Goal: Information Seeking & Learning: Learn about a topic

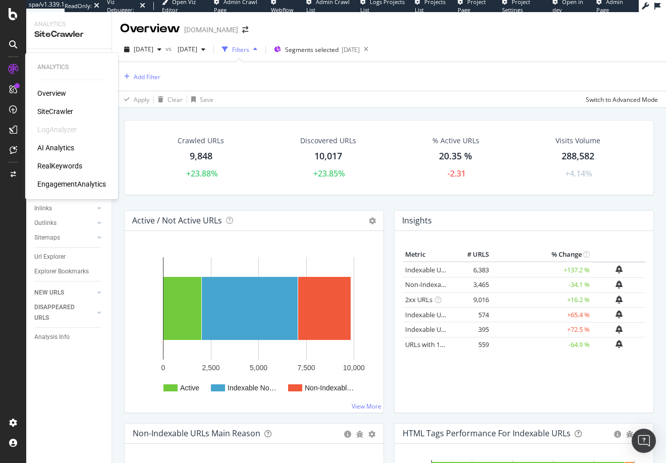
click at [66, 168] on div "RealKeywords" at bounding box center [59, 166] width 45 height 10
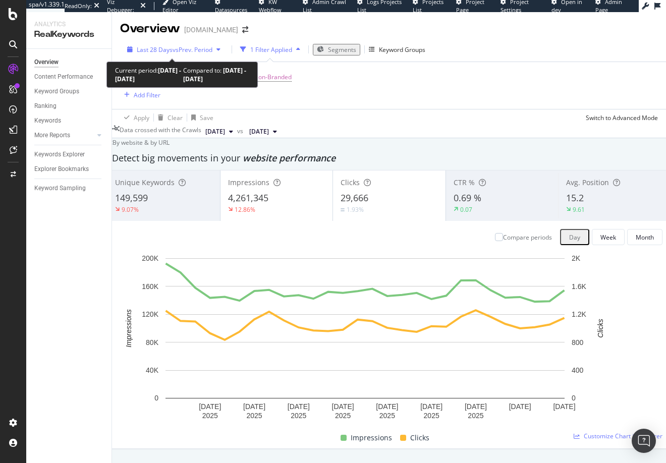
click at [179, 49] on span "vs Prev. Period" at bounding box center [192, 49] width 40 height 9
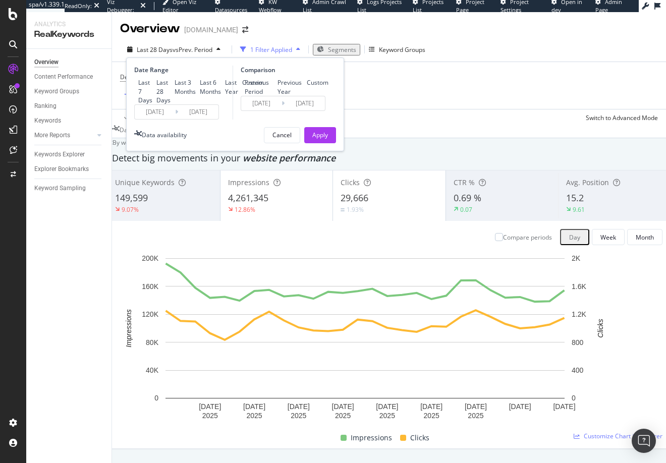
click at [196, 87] on div "Last 6 Months" at bounding box center [196, 87] width 0 height 0
type input "[DATE]"
click at [221, 87] on div "Last Year" at bounding box center [221, 87] width 0 height 0
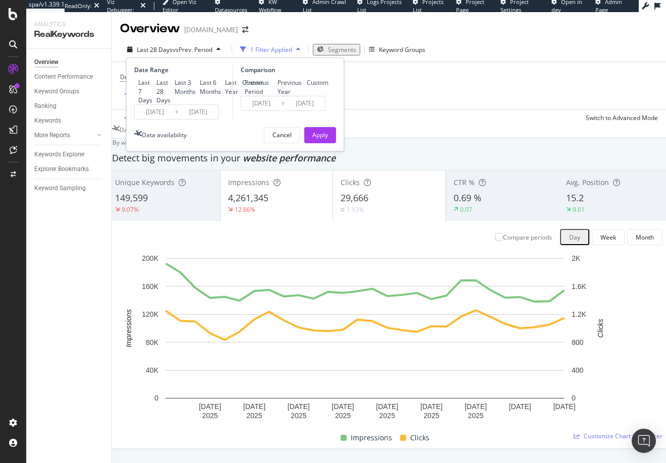
type input "[DATE]"
click at [323, 139] on div "Apply" at bounding box center [320, 135] width 16 height 9
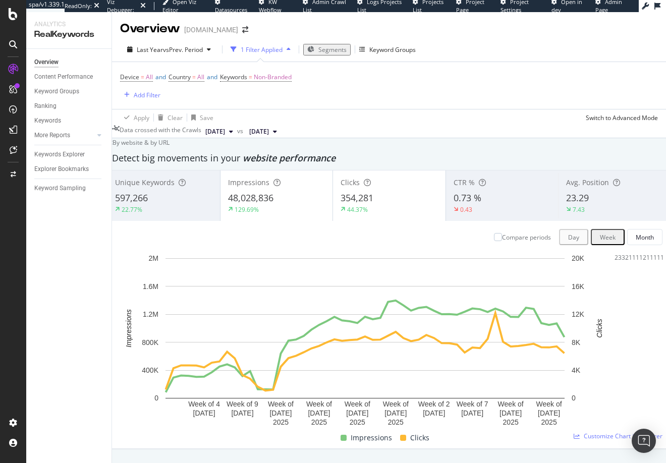
click at [327, 49] on span "Segments" at bounding box center [332, 49] width 28 height 9
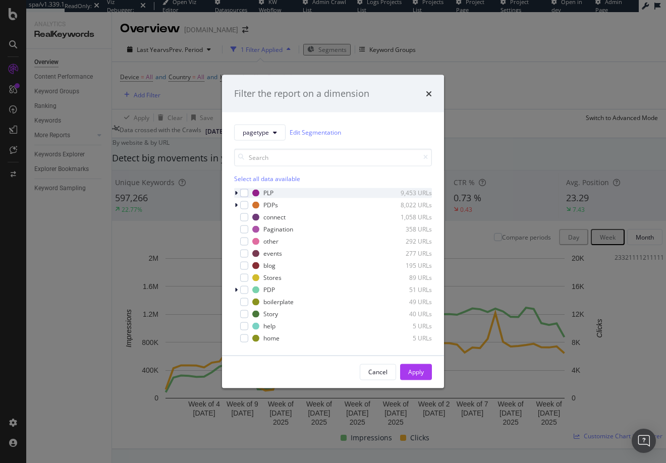
click at [236, 192] on icon "modal" at bounding box center [235, 193] width 3 height 6
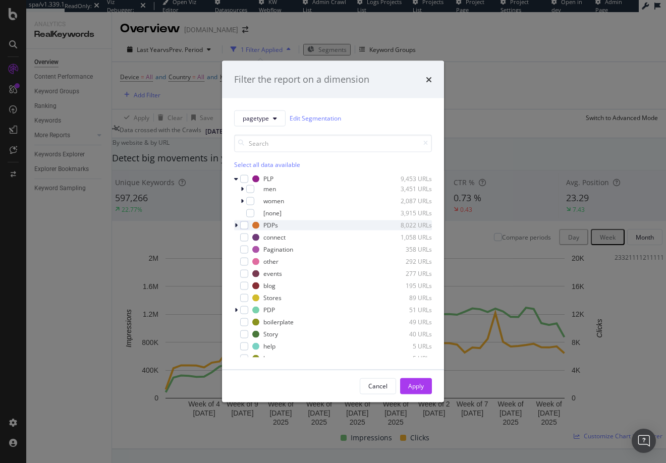
click at [235, 223] on icon "modal" at bounding box center [235, 225] width 3 height 6
click at [235, 224] on icon "modal" at bounding box center [236, 225] width 4 height 6
click at [243, 189] on icon "modal" at bounding box center [242, 189] width 3 height 6
click at [257, 224] on div "modal" at bounding box center [256, 225] width 8 height 8
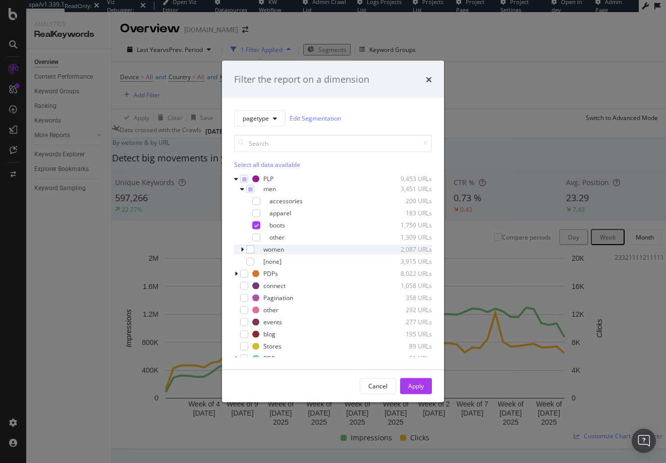
click at [241, 249] on icon "modal" at bounding box center [242, 249] width 3 height 6
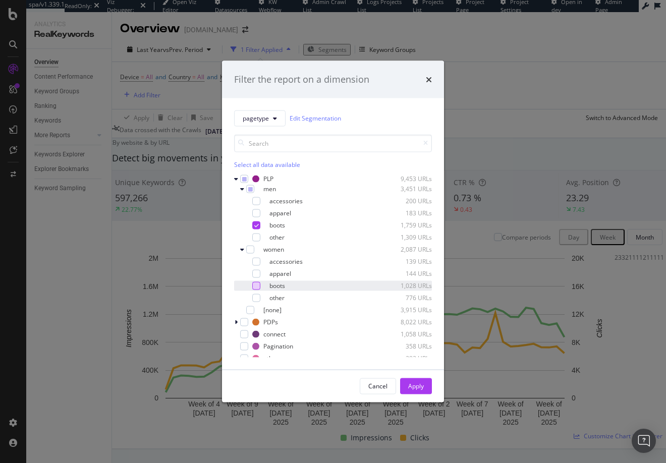
click at [256, 286] on div "modal" at bounding box center [256, 285] width 8 height 8
click at [236, 320] on icon "modal" at bounding box center [235, 322] width 3 height 6
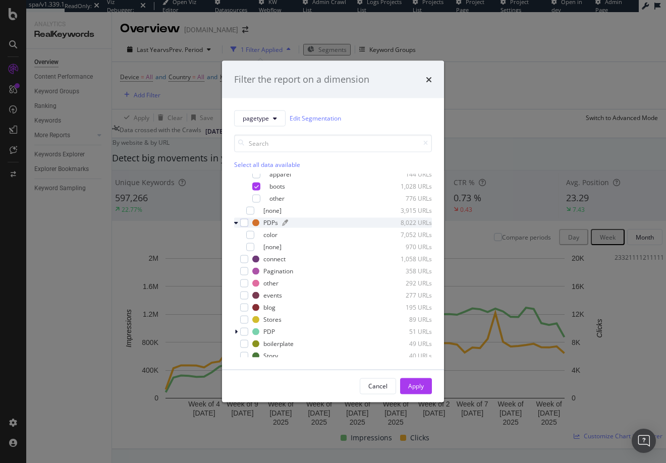
scroll to position [102, 0]
click at [244, 220] on div "modal" at bounding box center [244, 219] width 8 height 8
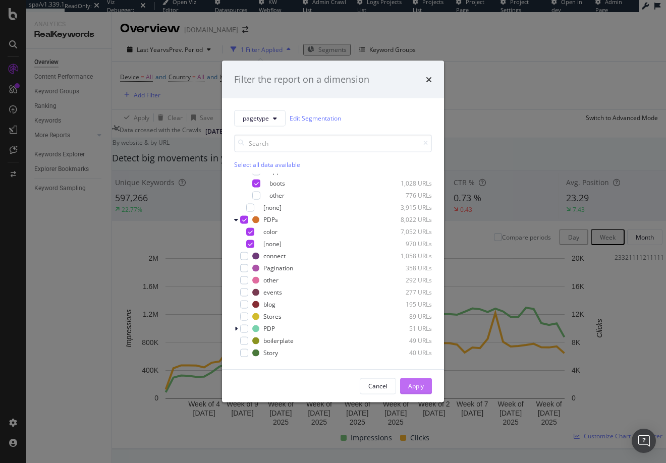
click at [419, 387] on div "Apply" at bounding box center [416, 386] width 16 height 9
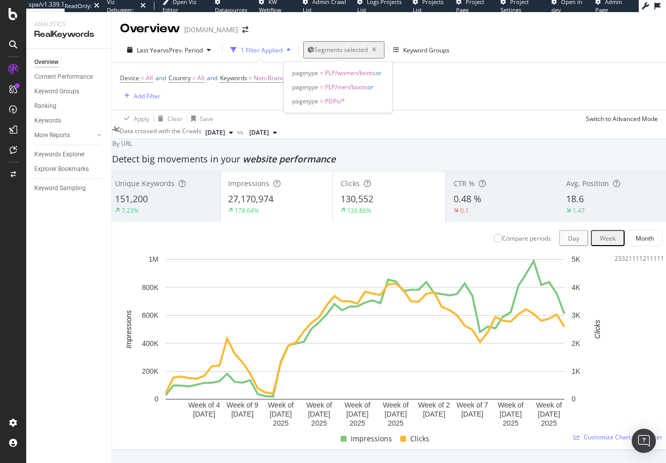
click at [329, 50] on span "Segments selected" at bounding box center [340, 49] width 53 height 9
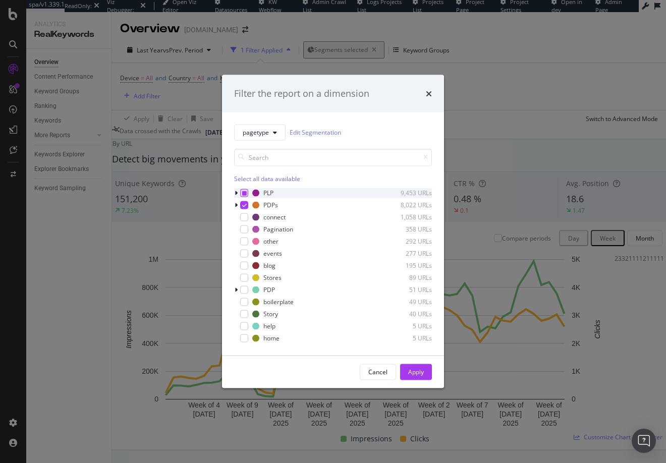
click at [244, 191] on icon "modal" at bounding box center [244, 192] width 5 height 5
click at [244, 201] on div "modal" at bounding box center [244, 205] width 8 height 8
click at [417, 371] on div "Apply" at bounding box center [416, 372] width 16 height 9
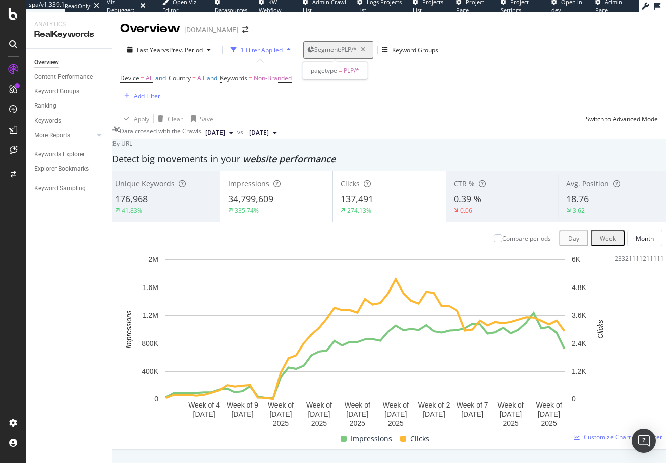
click at [325, 51] on span "Segment: PLP/*" at bounding box center [335, 49] width 42 height 9
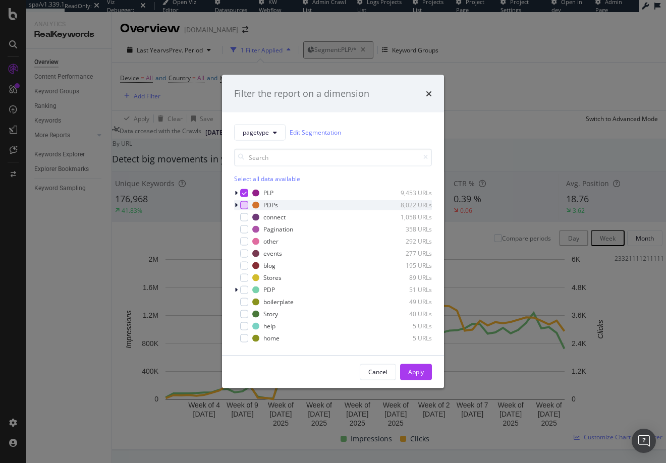
click at [243, 203] on div "modal" at bounding box center [244, 205] width 8 height 8
click at [244, 188] on div "PLP 9,453 URLs" at bounding box center [333, 193] width 198 height 10
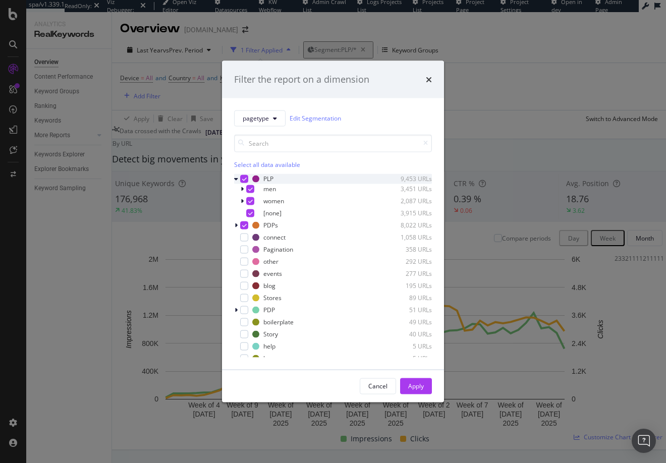
click at [245, 178] on icon "modal" at bounding box center [244, 178] width 5 height 5
click at [412, 384] on div "Apply" at bounding box center [416, 386] width 16 height 9
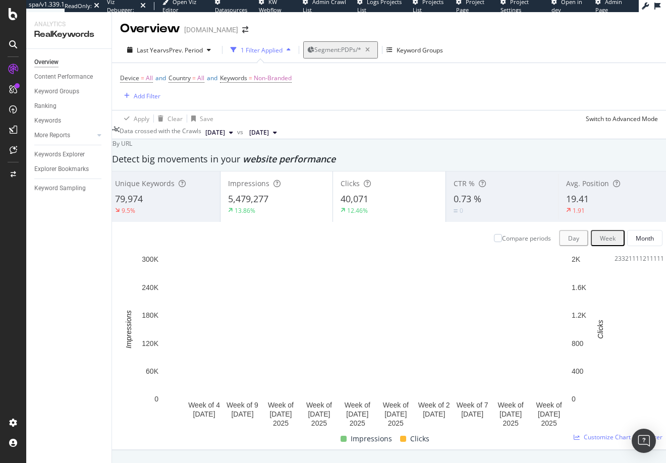
scroll to position [323, 0]
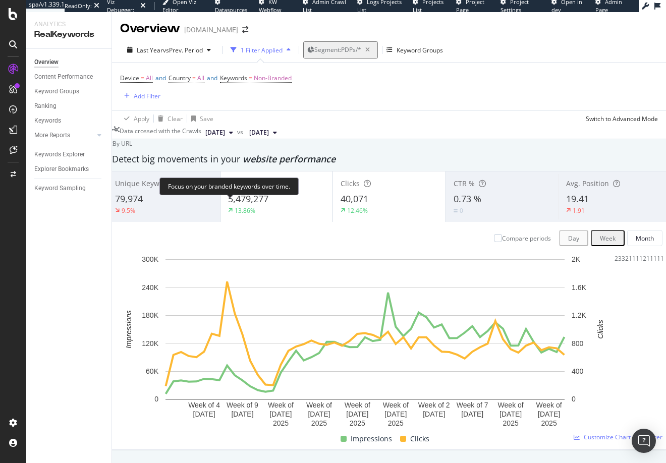
click at [600, 234] on div "Week" at bounding box center [608, 238] width 16 height 9
click at [635, 234] on div "Month" at bounding box center [644, 238] width 18 height 9
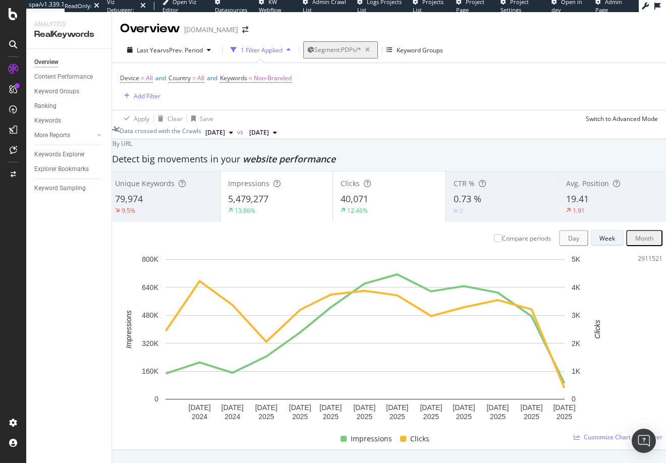
click at [599, 234] on div "Week" at bounding box center [607, 238] width 16 height 9
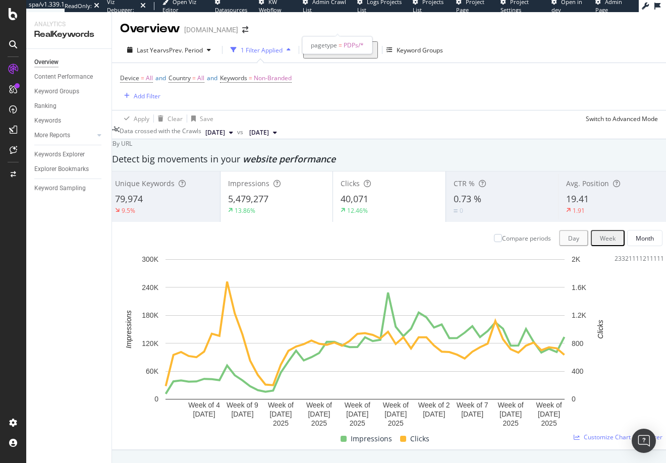
click at [332, 45] on span "Segment: PDPs/*" at bounding box center [337, 49] width 47 height 9
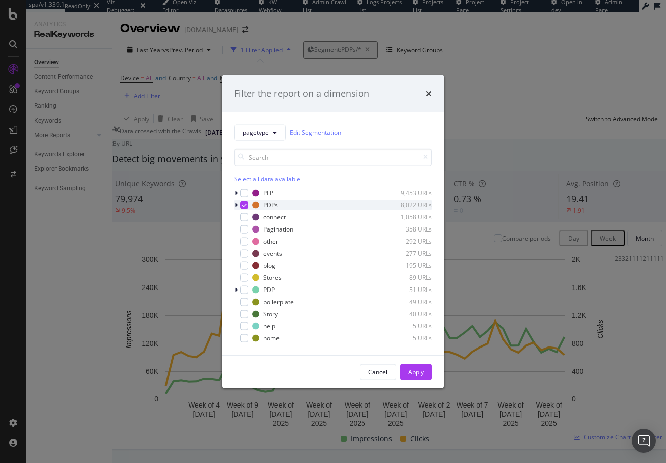
click at [236, 204] on icon "modal" at bounding box center [235, 205] width 3 height 6
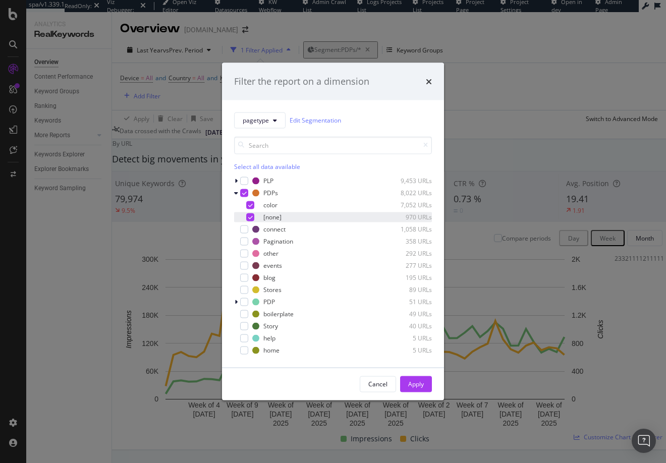
click at [253, 214] on div "modal" at bounding box center [250, 217] width 8 height 8
click at [416, 384] on div "Apply" at bounding box center [416, 384] width 16 height 9
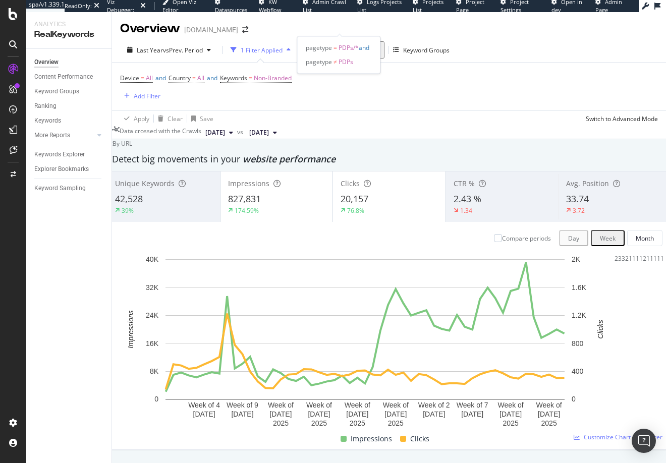
click at [327, 45] on span "Segments selected" at bounding box center [340, 49] width 53 height 9
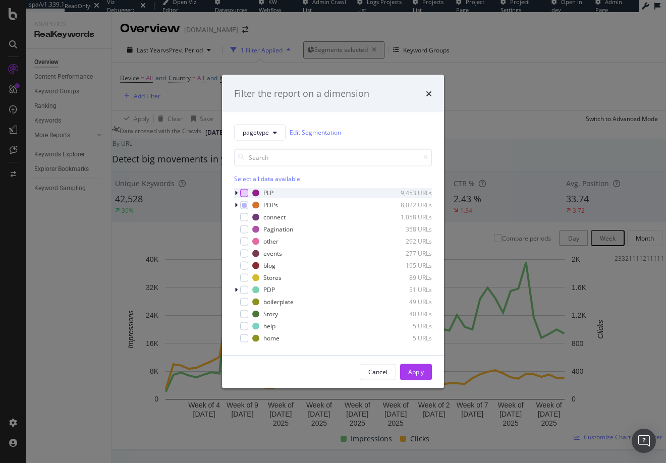
click at [246, 192] on div "modal" at bounding box center [244, 193] width 8 height 8
click at [245, 204] on icon "modal" at bounding box center [244, 204] width 5 height 5
click at [246, 205] on icon "modal" at bounding box center [244, 204] width 5 height 5
click at [244, 264] on div "modal" at bounding box center [244, 265] width 8 height 8
click at [244, 193] on icon "modal" at bounding box center [244, 192] width 5 height 5
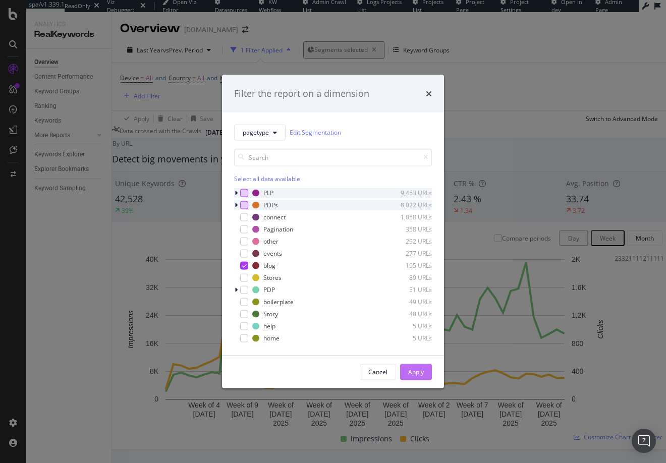
click at [413, 369] on div "Apply" at bounding box center [416, 372] width 16 height 9
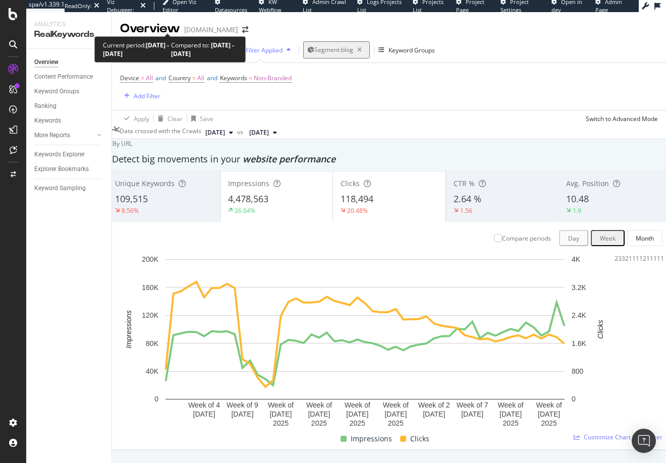
click at [184, 46] on span "vs Prev. Period" at bounding box center [183, 50] width 40 height 9
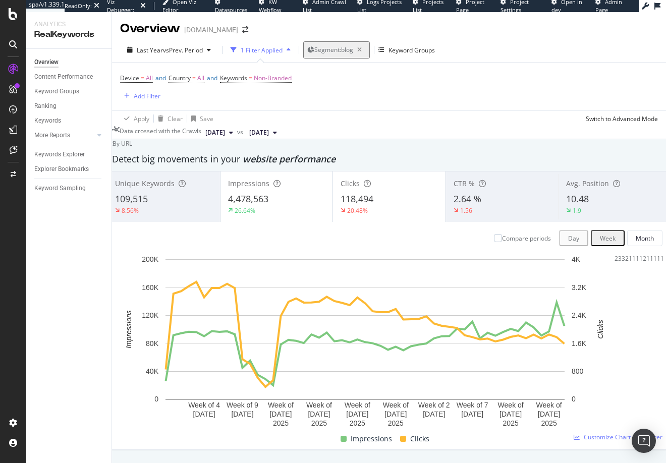
click at [301, 230] on div "Compare periods Day Week Month" at bounding box center [388, 238] width 547 height 16
click at [333, 45] on span "Segment: blog" at bounding box center [333, 49] width 39 height 9
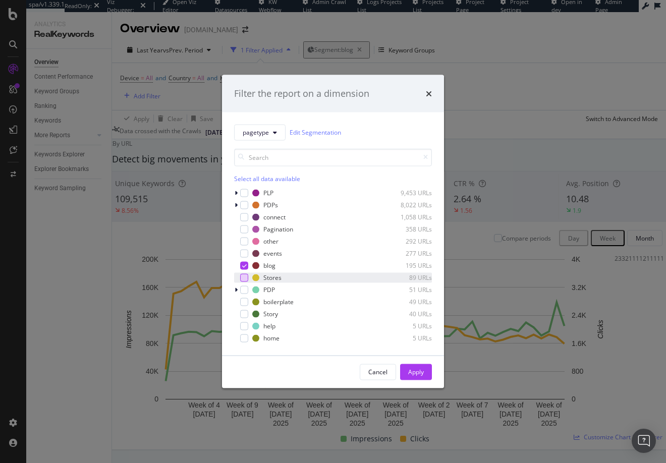
click at [247, 276] on div "modal" at bounding box center [244, 277] width 8 height 8
click at [244, 265] on icon "modal" at bounding box center [244, 265] width 5 height 5
click at [417, 371] on div "Apply" at bounding box center [416, 372] width 16 height 9
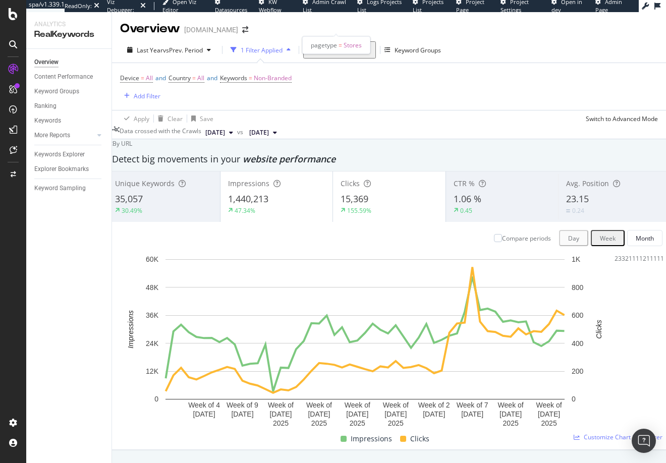
click at [334, 45] on span "Segment: Stores" at bounding box center [336, 49] width 45 height 9
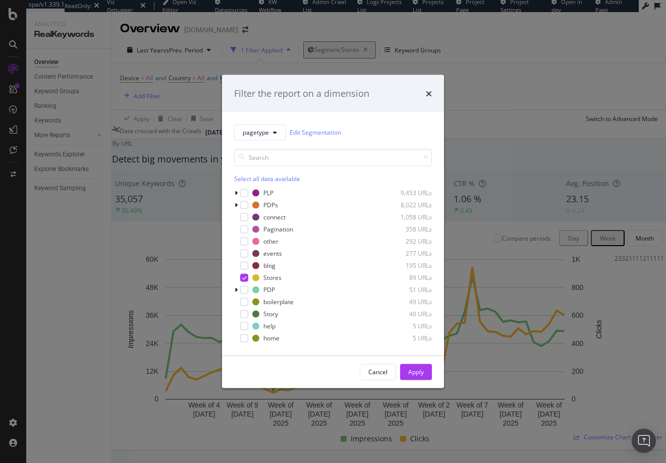
click at [111, 256] on div "Filter the report on a dimension pagetype Edit Segmentation Select all data ava…" at bounding box center [333, 231] width 666 height 463
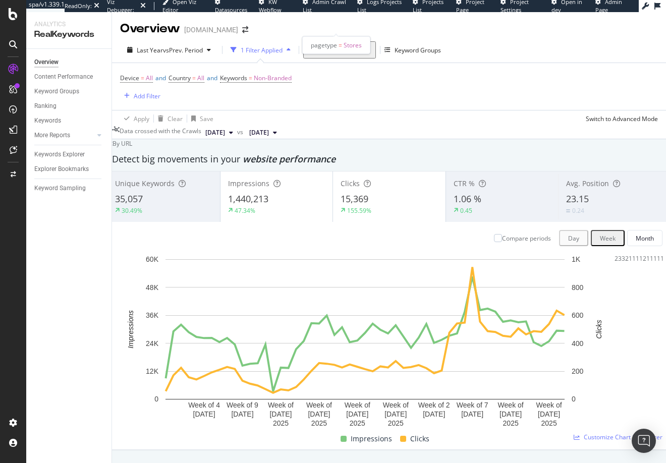
click at [331, 45] on span "Segment: Stores" at bounding box center [336, 49] width 45 height 9
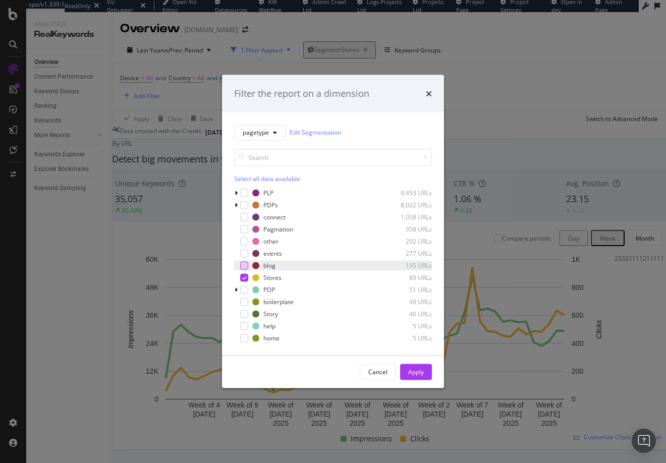
click at [244, 267] on div "modal" at bounding box center [244, 265] width 8 height 8
click at [245, 275] on icon "modal" at bounding box center [244, 277] width 5 height 5
click at [418, 374] on div "Apply" at bounding box center [416, 372] width 16 height 9
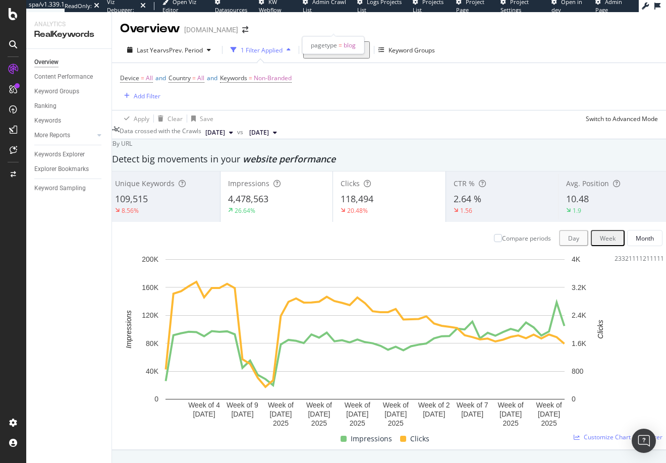
click at [327, 45] on span "Segment: blog" at bounding box center [333, 49] width 39 height 9
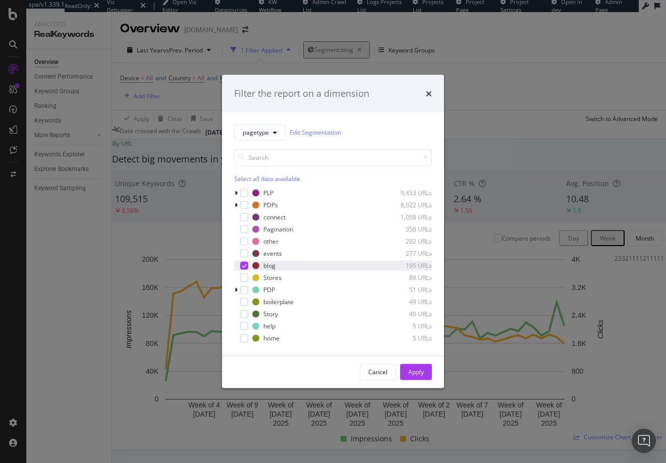
click at [245, 264] on icon "modal" at bounding box center [244, 265] width 5 height 5
click at [244, 277] on div "modal" at bounding box center [244, 277] width 8 height 8
click at [413, 371] on div "Apply" at bounding box center [416, 372] width 16 height 9
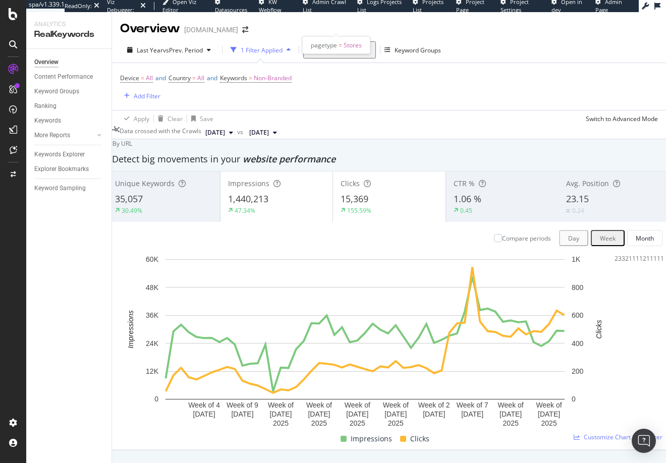
click at [349, 45] on span "Segment: Stores" at bounding box center [336, 49] width 45 height 9
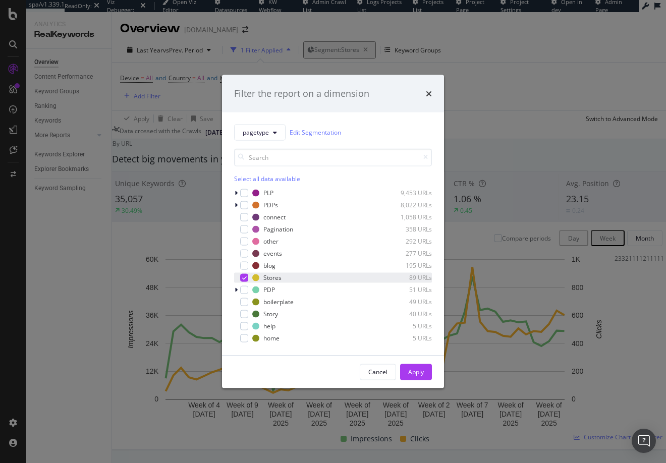
click at [242, 276] on icon "modal" at bounding box center [244, 277] width 5 height 5
click at [242, 316] on div "modal" at bounding box center [244, 314] width 8 height 8
click at [413, 375] on div "Apply" at bounding box center [416, 372] width 16 height 9
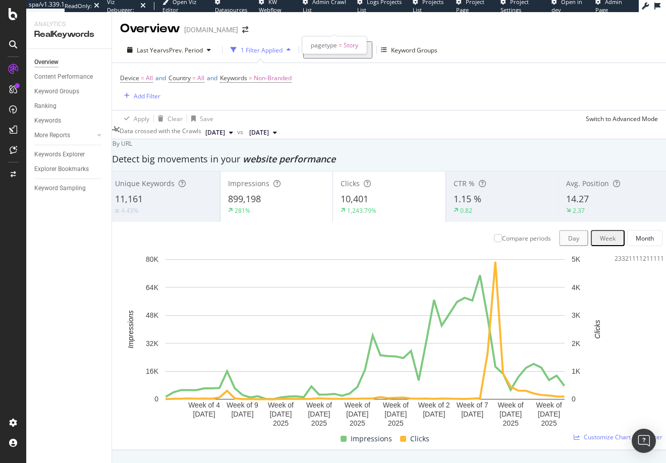
click at [323, 45] on span "Segment: Story" at bounding box center [334, 49] width 41 height 9
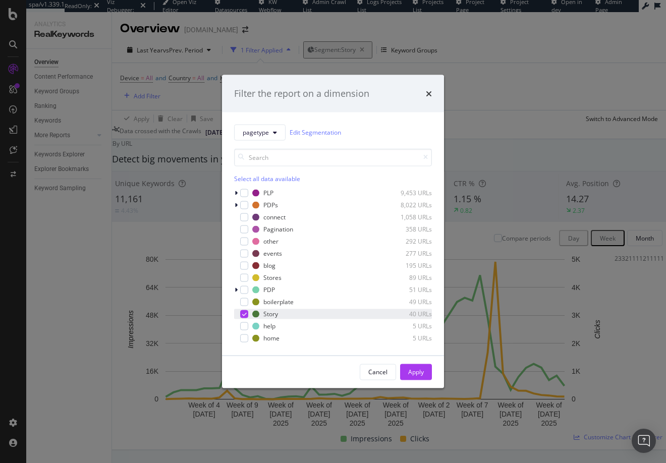
click at [247, 313] on div "modal" at bounding box center [244, 314] width 8 height 8
click at [244, 192] on div "modal" at bounding box center [244, 193] width 8 height 8
click at [410, 370] on div "Apply" at bounding box center [416, 372] width 16 height 9
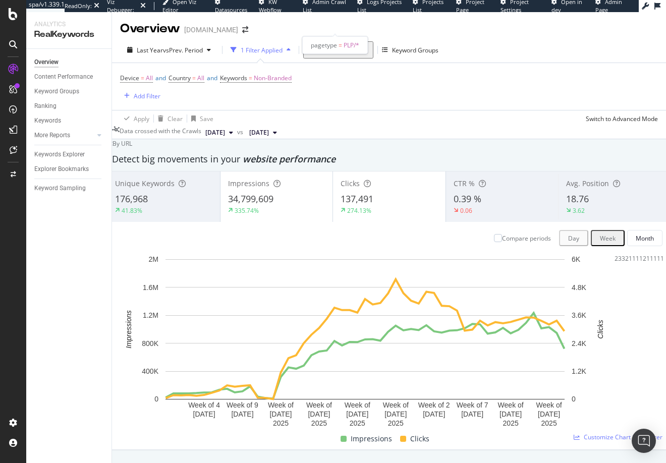
click at [327, 45] on span "Segment: PLP/*" at bounding box center [335, 49] width 42 height 9
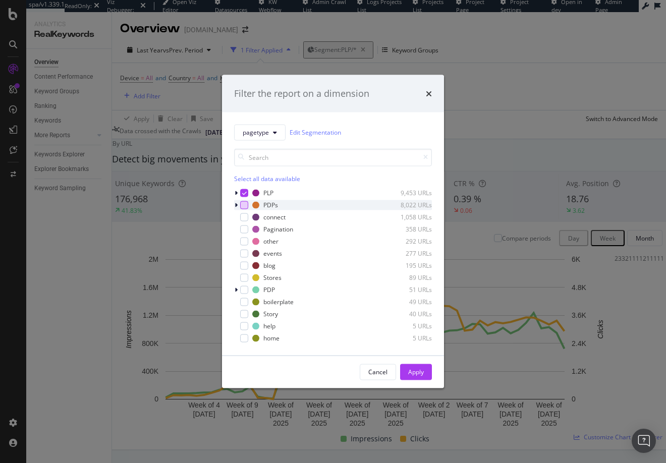
click at [245, 205] on div "modal" at bounding box center [244, 205] width 8 height 8
click at [244, 193] on icon "modal" at bounding box center [244, 192] width 5 height 5
click at [419, 373] on div "Apply" at bounding box center [416, 372] width 16 height 9
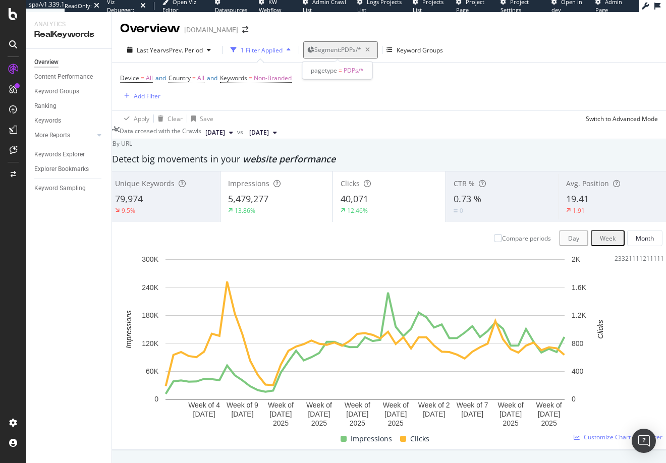
click at [349, 49] on span "Segment: PDPs/*" at bounding box center [337, 49] width 47 height 9
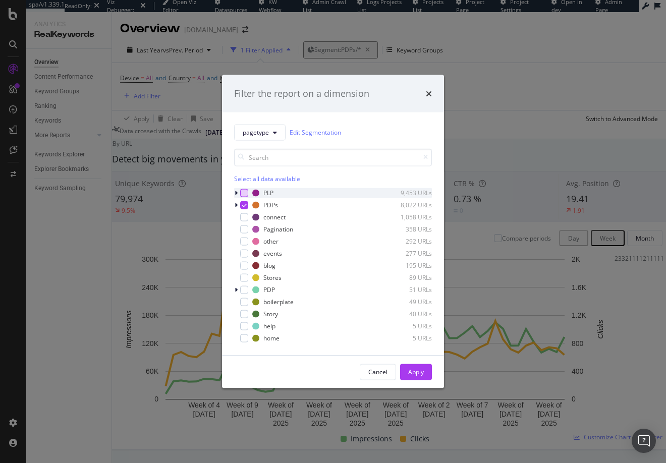
click at [246, 193] on div "modal" at bounding box center [244, 193] width 8 height 8
click at [245, 205] on icon "modal" at bounding box center [244, 204] width 5 height 5
click at [417, 371] on div "Apply" at bounding box center [416, 372] width 16 height 9
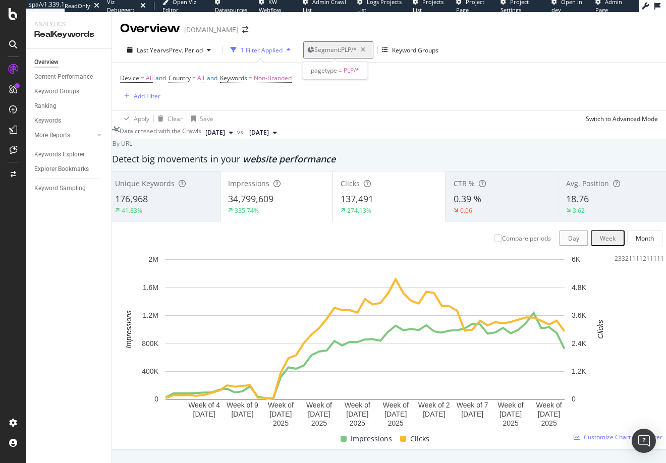
click at [329, 49] on span "Segment: PLP/*" at bounding box center [335, 49] width 42 height 9
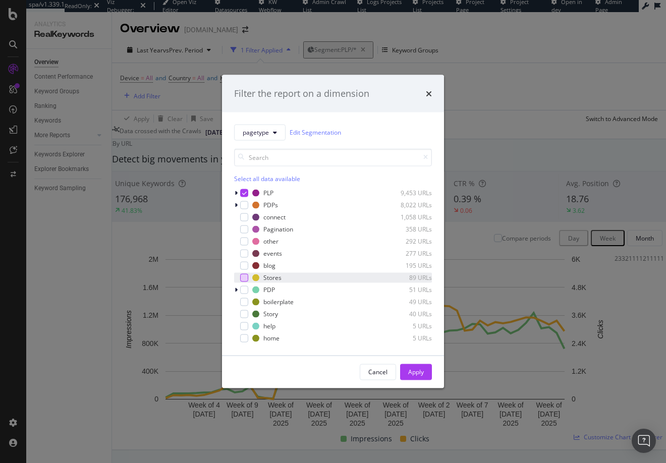
click at [244, 277] on div "modal" at bounding box center [244, 277] width 8 height 8
click at [245, 266] on div "modal" at bounding box center [244, 265] width 8 height 8
click at [245, 252] on div "modal" at bounding box center [244, 253] width 8 height 8
click at [244, 266] on icon "modal" at bounding box center [244, 265] width 5 height 5
click at [244, 277] on icon "modal" at bounding box center [244, 277] width 5 height 5
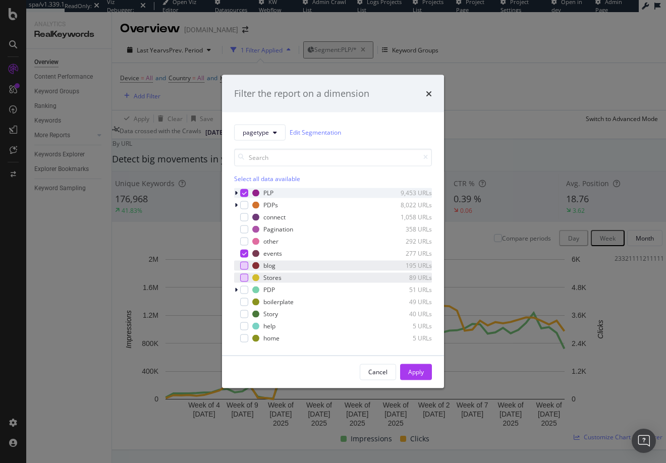
click at [245, 193] on icon "modal" at bounding box center [244, 192] width 5 height 5
click at [420, 371] on div "Apply" at bounding box center [416, 372] width 16 height 9
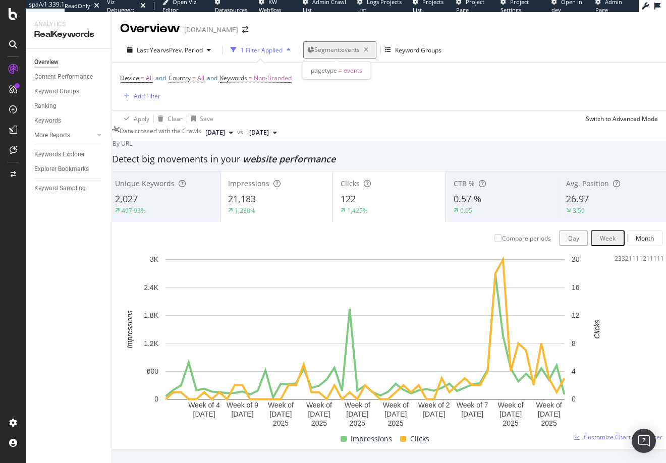
click at [321, 50] on span "Segment: events" at bounding box center [336, 49] width 45 height 9
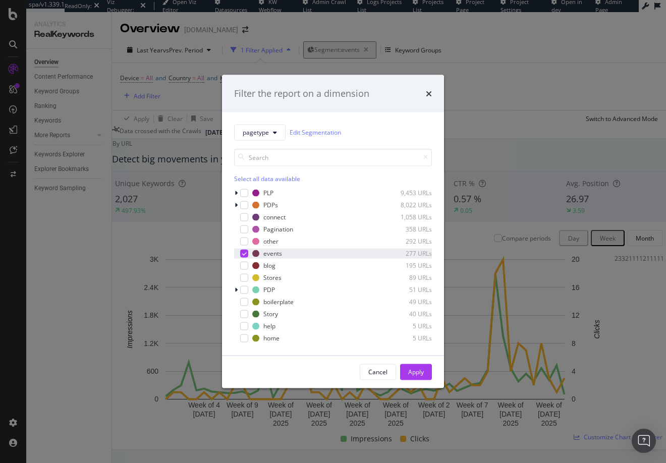
click at [243, 254] on icon "modal" at bounding box center [244, 253] width 5 height 5
click at [242, 313] on div "modal" at bounding box center [244, 314] width 8 height 8
click at [416, 373] on div "Apply" at bounding box center [416, 372] width 16 height 9
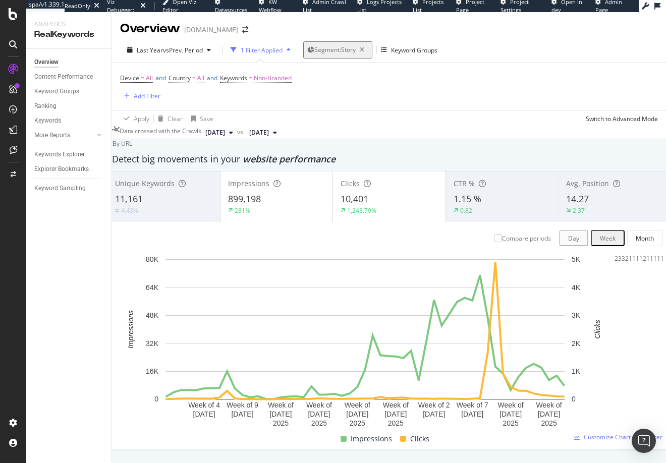
click at [318, 49] on span "Segment: Story" at bounding box center [334, 49] width 41 height 9
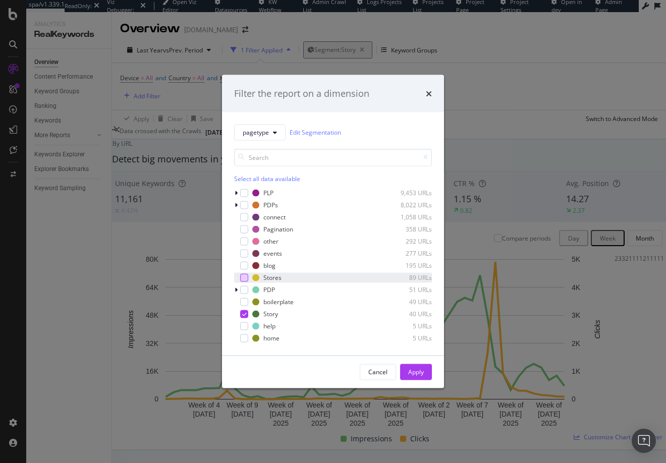
click at [244, 277] on div "modal" at bounding box center [244, 277] width 8 height 8
click at [415, 370] on div "Apply" at bounding box center [416, 372] width 16 height 9
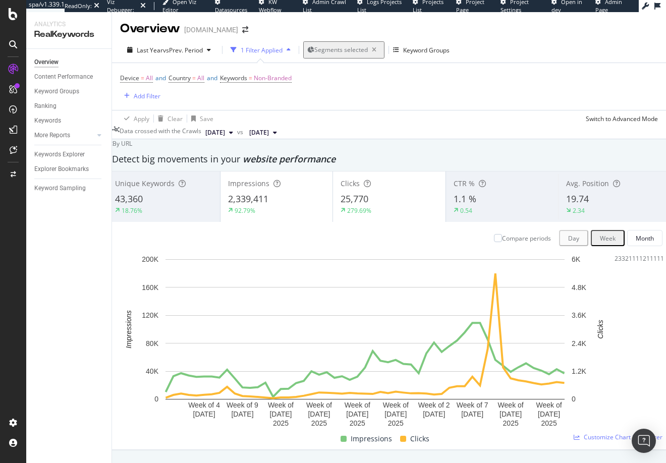
click at [323, 49] on span "Segments selected" at bounding box center [340, 49] width 53 height 9
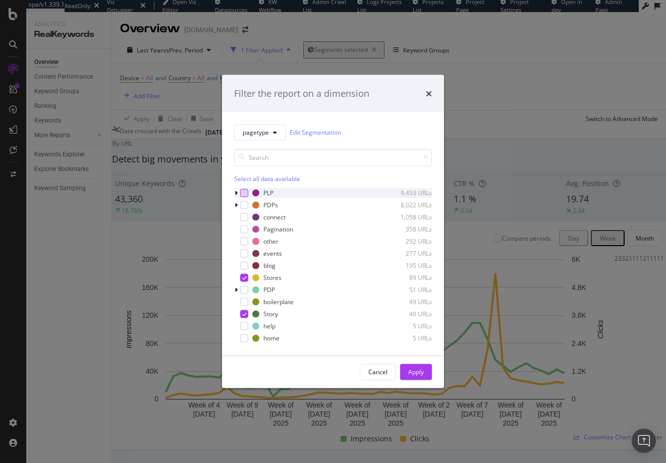
click at [243, 191] on div "modal" at bounding box center [244, 193] width 8 height 8
click at [245, 314] on icon "modal" at bounding box center [244, 313] width 5 height 5
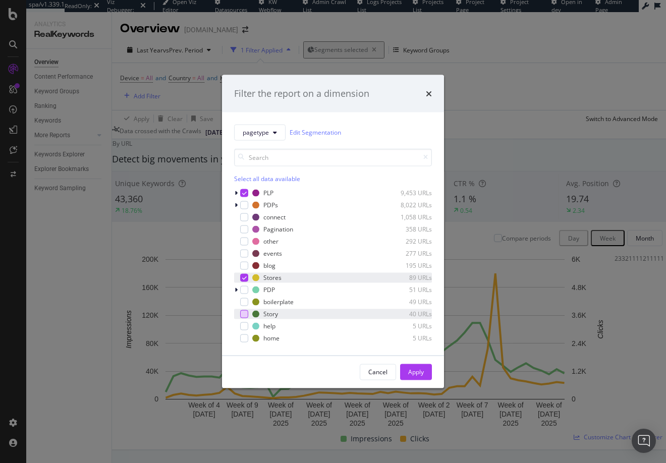
click at [244, 278] on icon "modal" at bounding box center [244, 277] width 5 height 5
click at [413, 371] on div "Apply" at bounding box center [416, 372] width 16 height 9
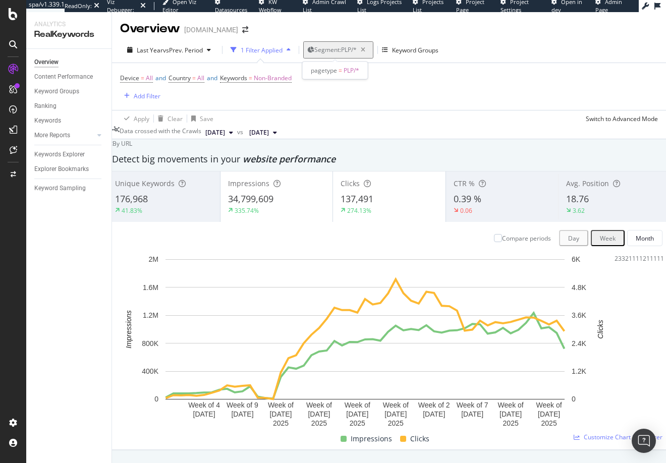
click at [330, 49] on span "Segment: PLP/*" at bounding box center [335, 49] width 42 height 9
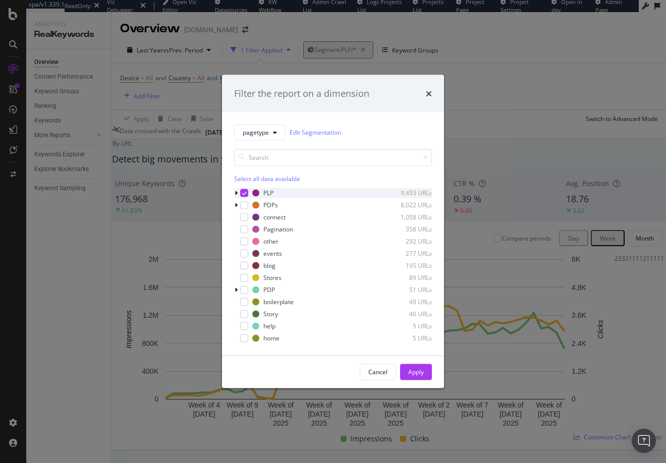
click at [244, 192] on icon "modal" at bounding box center [244, 192] width 5 height 5
click at [244, 277] on div "modal" at bounding box center [244, 277] width 8 height 8
click at [418, 372] on div "Apply" at bounding box center [416, 372] width 16 height 9
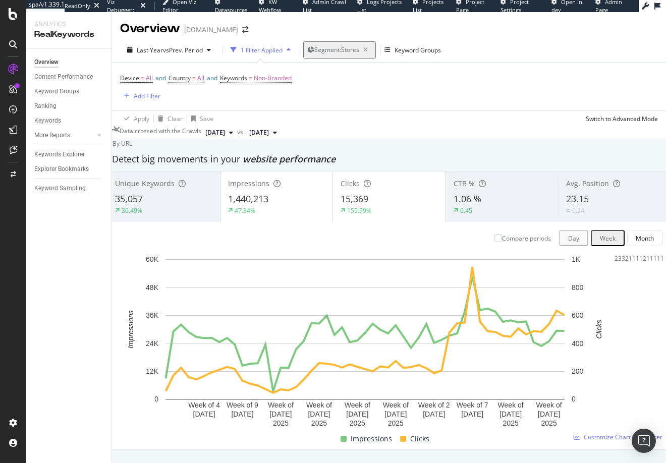
click at [325, 48] on span "Segment: Stores" at bounding box center [336, 49] width 45 height 9
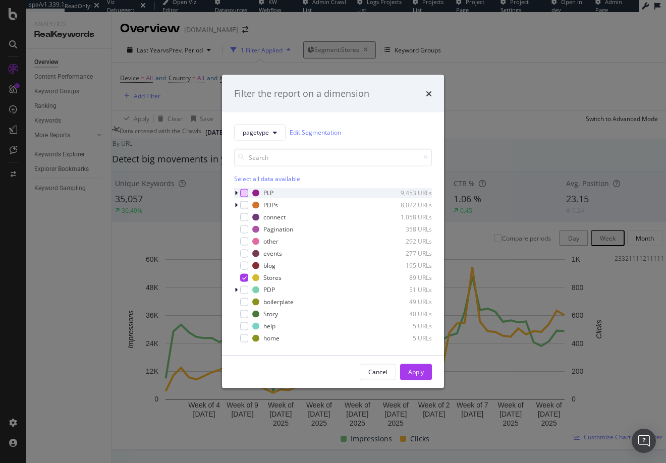
click at [244, 192] on div "modal" at bounding box center [244, 193] width 8 height 8
click at [244, 251] on div "modal" at bounding box center [244, 253] width 8 height 8
click at [244, 314] on div "modal" at bounding box center [244, 314] width 8 height 8
click at [417, 372] on div "Apply" at bounding box center [416, 372] width 16 height 9
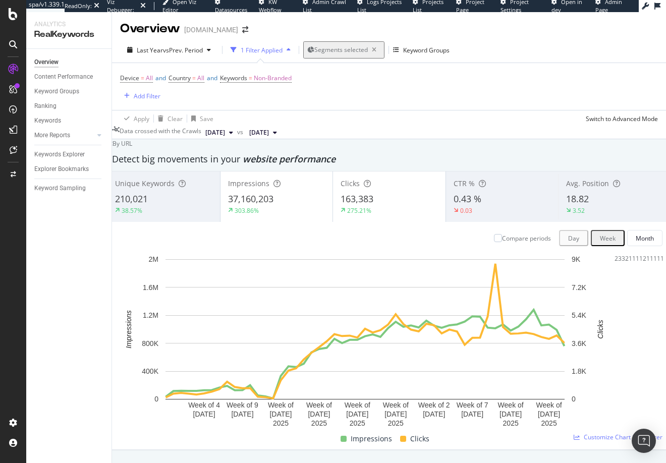
click at [73, 239] on div "Overview Content Performance Keyword Groups Ranking Keywords More Reports Count…" at bounding box center [68, 256] width 85 height 414
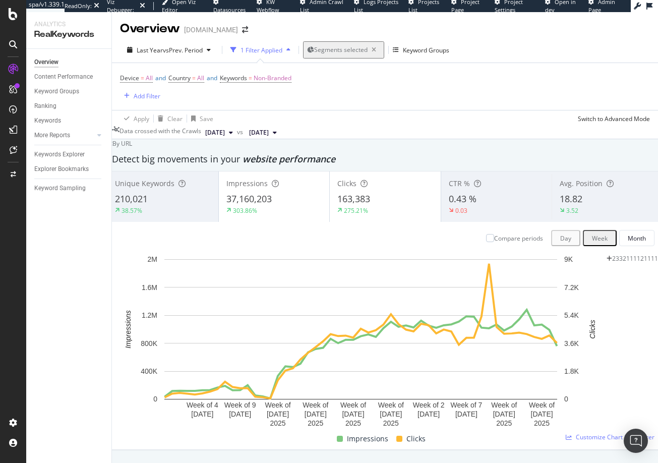
scroll to position [49, 0]
click at [374, 43] on icon "button" at bounding box center [374, 50] width 13 height 14
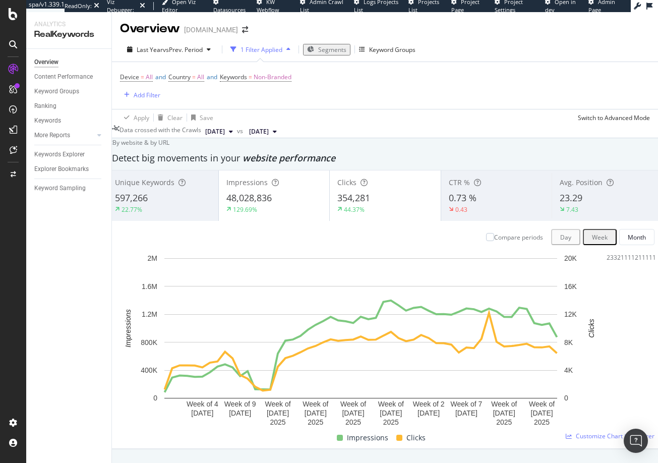
click at [329, 45] on span "Segments" at bounding box center [332, 49] width 28 height 9
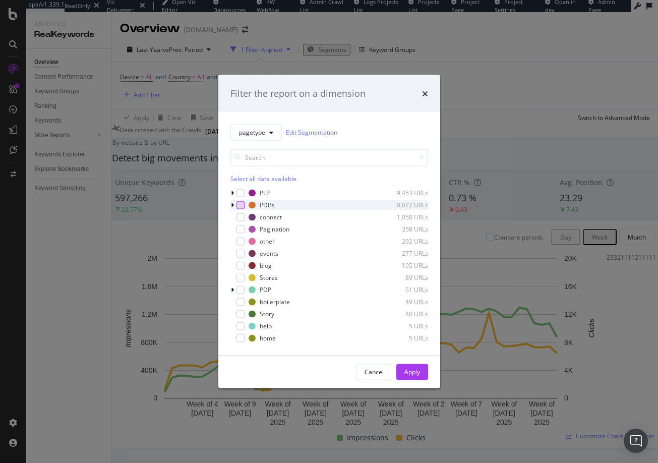
click at [242, 205] on div "modal" at bounding box center [240, 205] width 8 height 8
click at [416, 372] on div "Apply" at bounding box center [412, 372] width 16 height 9
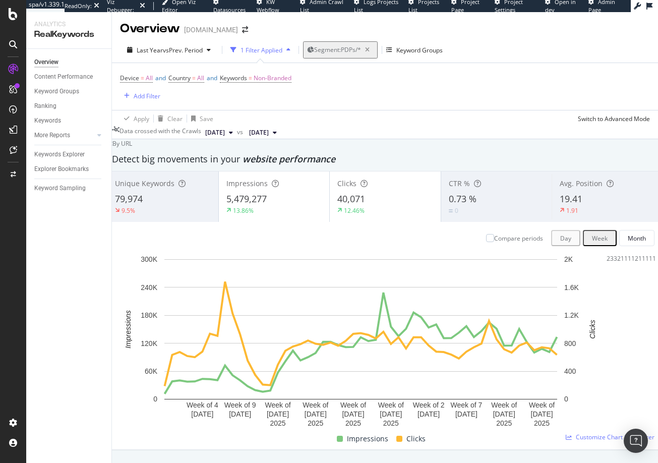
click at [325, 45] on span "Segment: PDPs/*" at bounding box center [337, 49] width 47 height 9
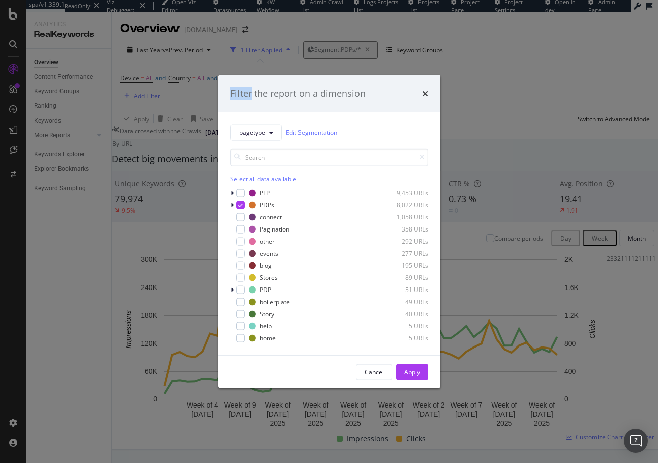
click at [325, 23] on div "Filter the report on a dimension pagetype Edit Segmentation Select all data ava…" at bounding box center [329, 231] width 658 height 463
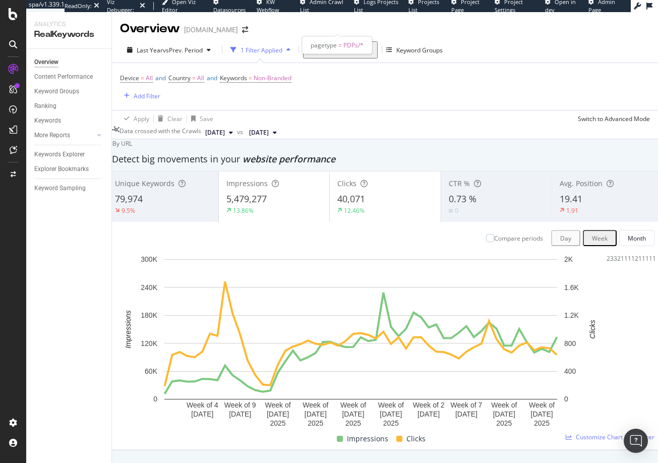
click at [325, 45] on span "Segment: PDPs/*" at bounding box center [337, 49] width 47 height 9
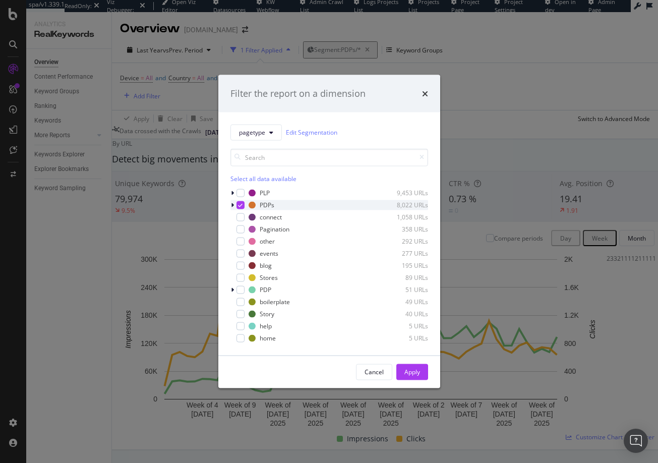
click at [242, 204] on icon "modal" at bounding box center [240, 204] width 5 height 5
click at [241, 265] on div "modal" at bounding box center [240, 265] width 8 height 8
click at [411, 372] on div "Apply" at bounding box center [412, 372] width 16 height 9
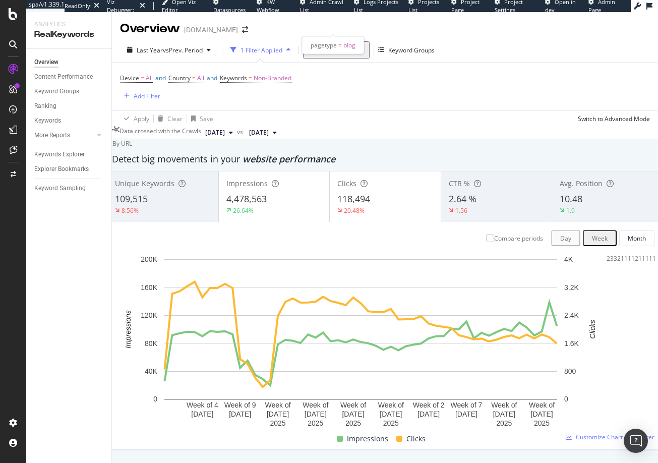
click at [331, 45] on span "Segment: blog" at bounding box center [333, 49] width 39 height 9
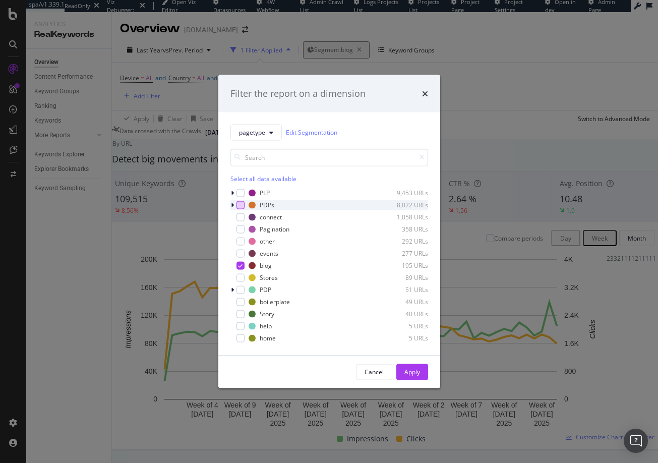
click at [242, 204] on div "modal" at bounding box center [240, 205] width 8 height 8
click at [409, 371] on div "Apply" at bounding box center [412, 372] width 16 height 9
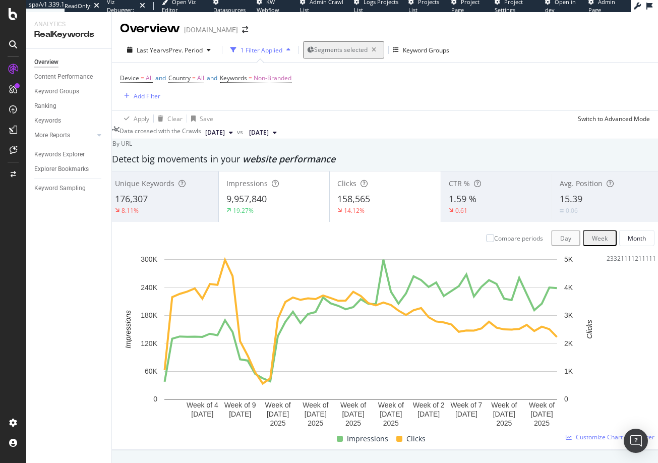
click at [324, 45] on span "Segments selected" at bounding box center [340, 49] width 53 height 9
click at [372, 43] on icon "button" at bounding box center [374, 50] width 13 height 14
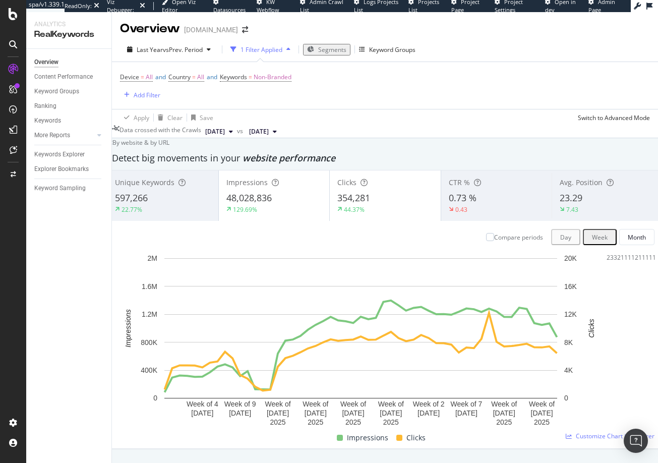
click at [330, 45] on span "Segments" at bounding box center [332, 49] width 28 height 9
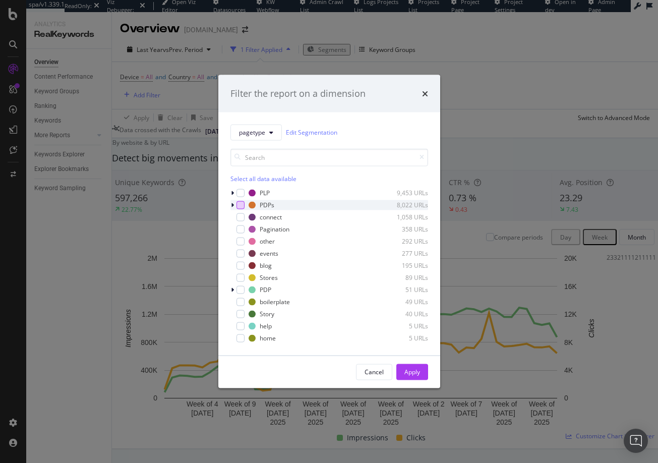
click at [240, 203] on div "modal" at bounding box center [240, 205] width 8 height 8
click at [240, 202] on icon "modal" at bounding box center [240, 204] width 5 height 5
click at [240, 193] on div "modal" at bounding box center [240, 193] width 8 height 8
click at [411, 372] on div "Apply" at bounding box center [412, 372] width 16 height 9
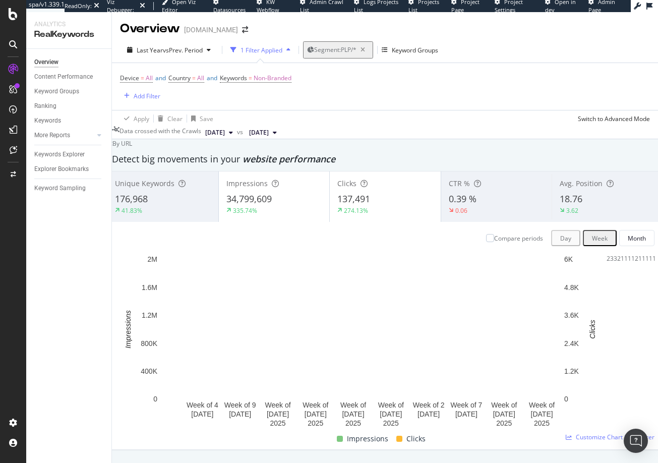
scroll to position [676, 0]
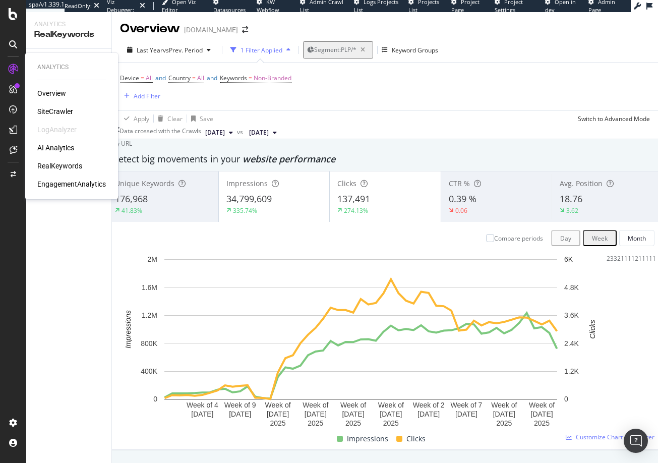
click at [61, 111] on div "SiteCrawler" at bounding box center [55, 111] width 36 height 10
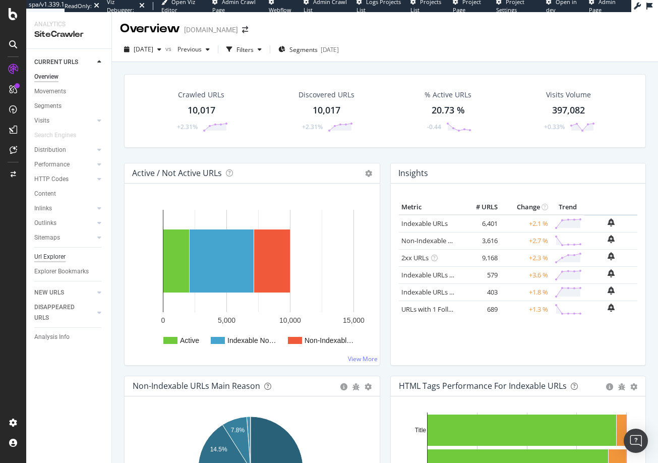
click at [49, 257] on div "Url Explorer" at bounding box center [49, 257] width 31 height 11
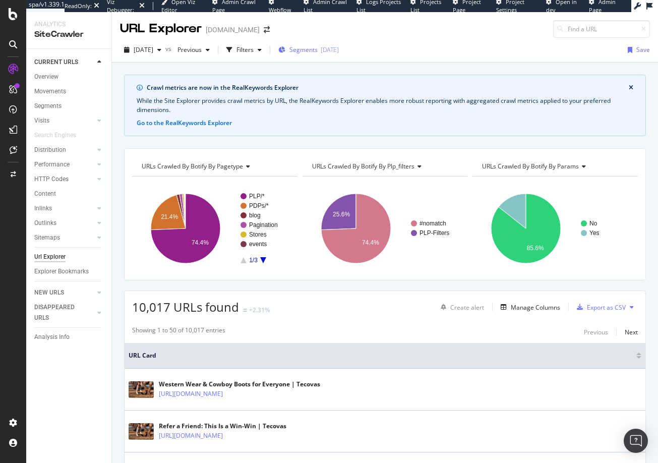
click at [318, 47] on span "Segments" at bounding box center [303, 49] width 28 height 9
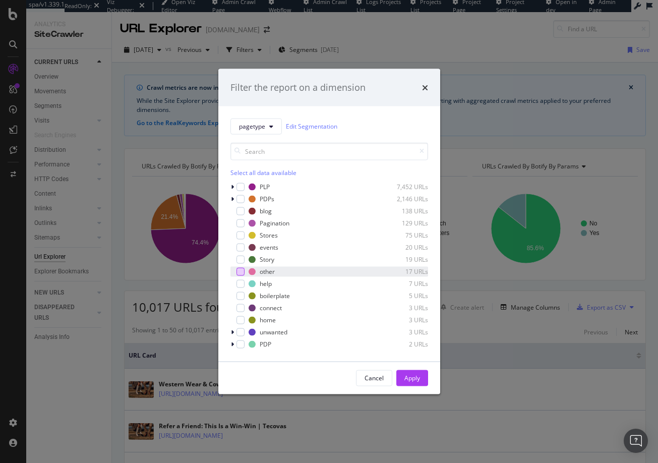
click at [241, 270] on div "modal" at bounding box center [240, 271] width 8 height 8
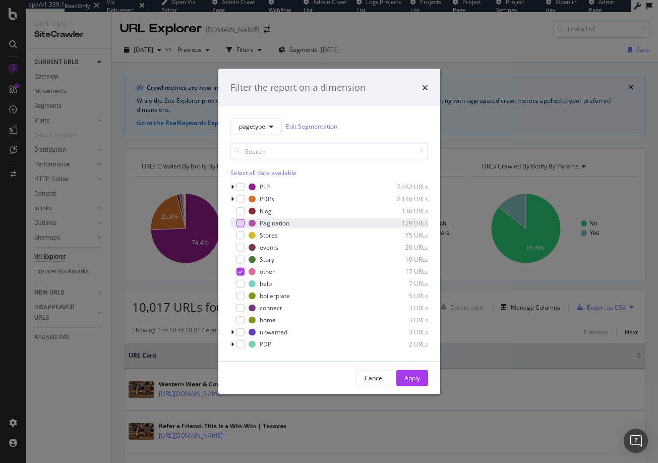
click at [240, 223] on div "modal" at bounding box center [240, 223] width 8 height 8
click at [240, 222] on icon "modal" at bounding box center [240, 222] width 5 height 5
click at [231, 332] on icon "modal" at bounding box center [232, 332] width 3 height 6
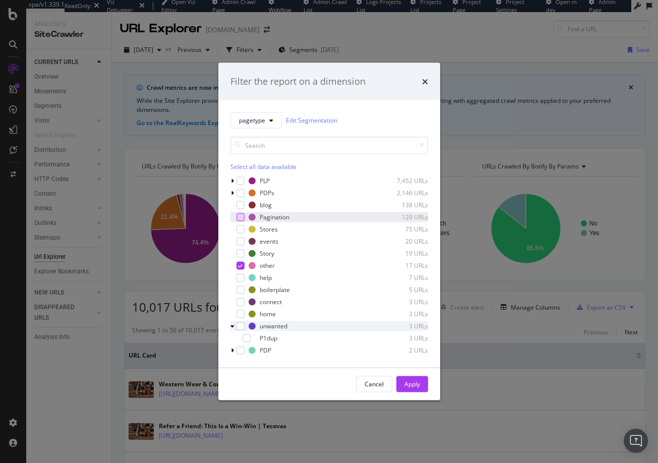
click at [232, 326] on icon "modal" at bounding box center [232, 326] width 4 height 6
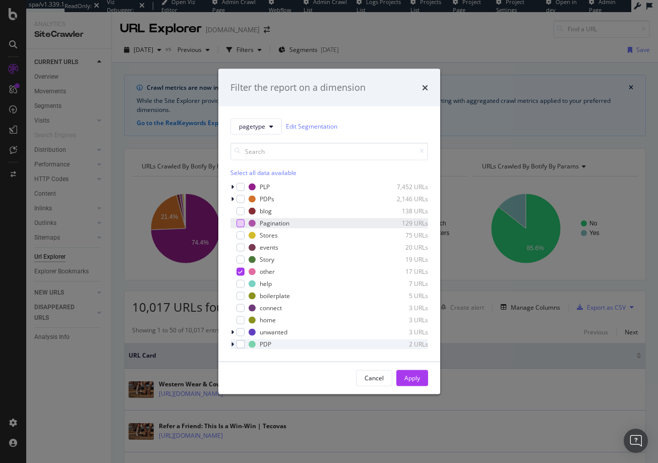
click at [233, 344] on icon "modal" at bounding box center [232, 344] width 3 height 6
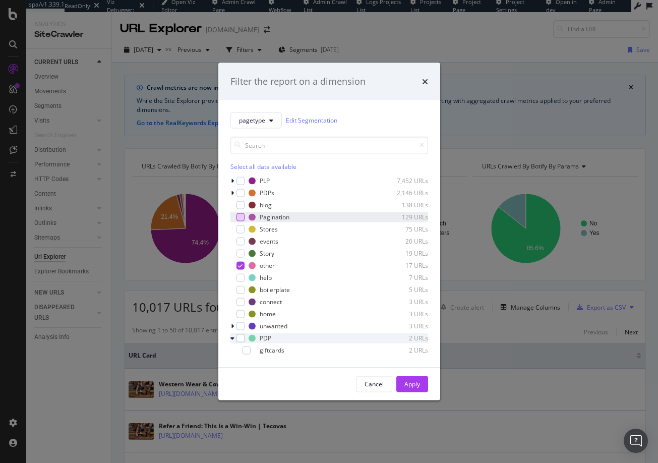
click at [232, 338] on icon "modal" at bounding box center [232, 338] width 4 height 6
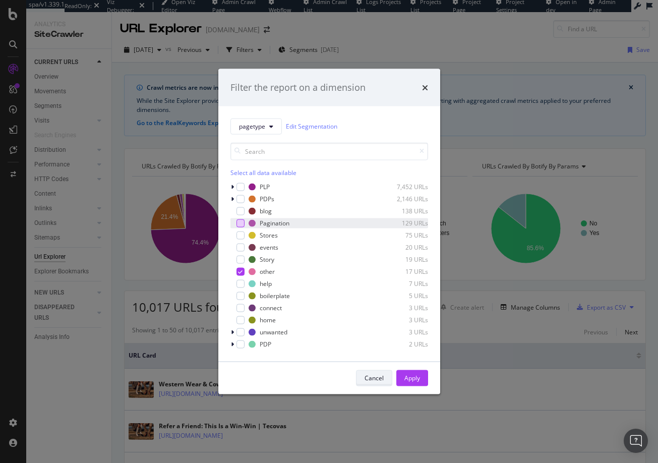
click at [377, 378] on div "Cancel" at bounding box center [374, 378] width 19 height 9
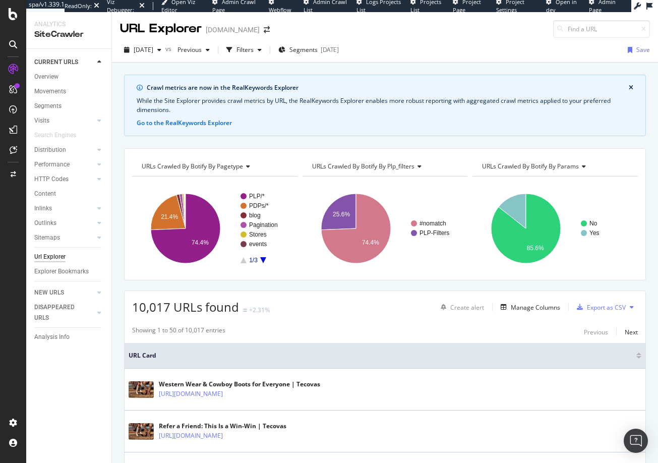
click at [234, 166] on span "URLs Crawled By Botify By pagetype" at bounding box center [192, 166] width 101 height 9
type input "clicks"
click at [288, 200] on rect "A chart." at bounding box center [213, 229] width 163 height 88
click at [211, 164] on span "URLs Crawled By Botify By pagetype" at bounding box center [192, 166] width 101 height 9
type input "c"
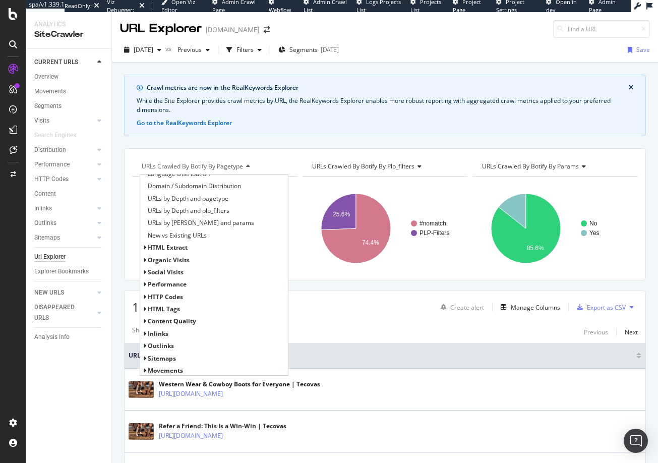
scroll to position [143, 0]
click at [145, 259] on icon at bounding box center [145, 259] width 4 height 6
click at [149, 282] on icon at bounding box center [150, 283] width 4 height 6
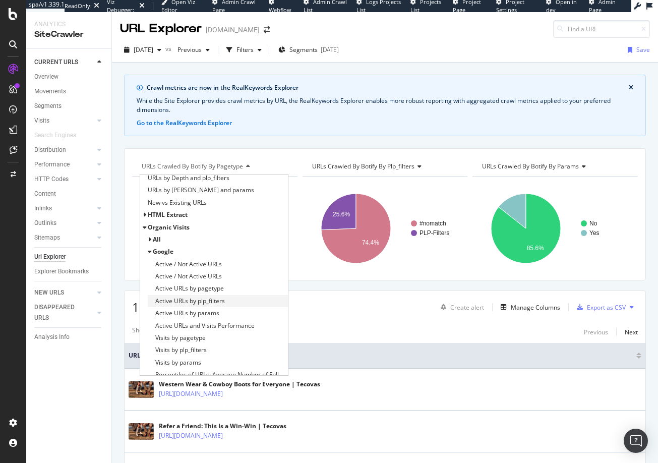
scroll to position [184, 0]
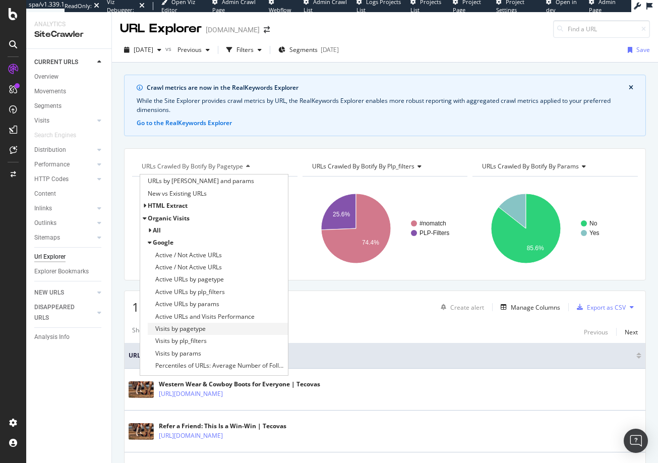
click at [186, 329] on span "Visits by pagetype" at bounding box center [180, 329] width 50 height 10
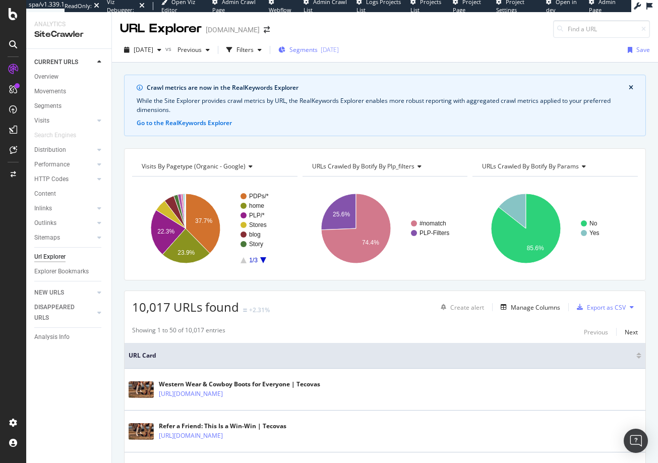
click at [318, 48] on span "Segments" at bounding box center [303, 49] width 28 height 9
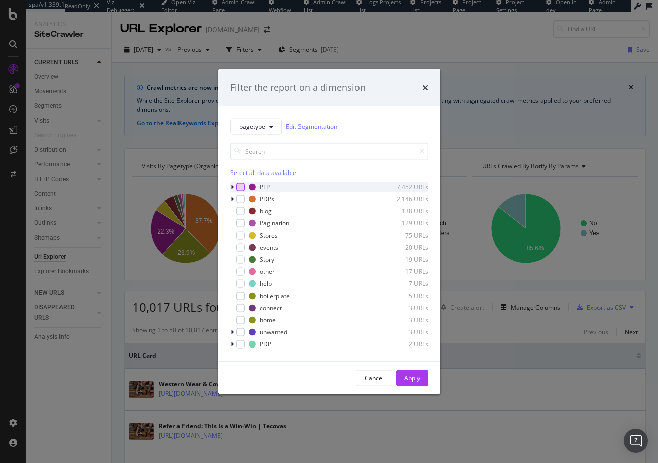
click at [241, 187] on div "modal" at bounding box center [240, 187] width 8 height 8
click at [240, 198] on div "modal" at bounding box center [240, 199] width 8 height 8
click at [239, 209] on div "modal" at bounding box center [240, 211] width 8 height 8
click at [241, 234] on div "modal" at bounding box center [240, 235] width 8 height 8
click at [241, 246] on div "modal" at bounding box center [240, 247] width 8 height 8
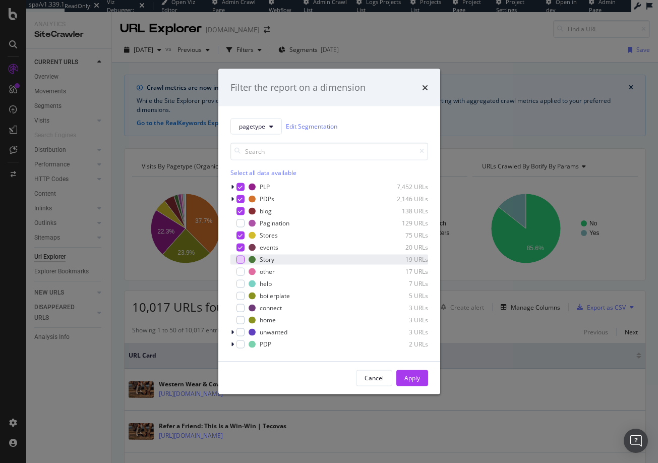
click at [241, 259] on div "modal" at bounding box center [240, 259] width 8 height 8
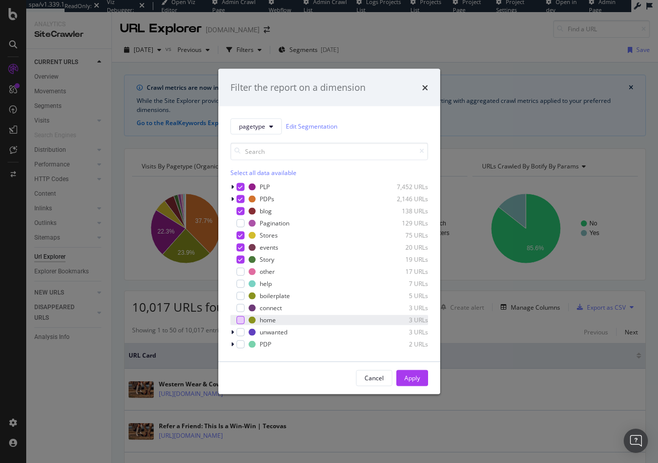
click at [241, 319] on div "modal" at bounding box center [240, 320] width 8 height 8
click at [407, 374] on div "Apply" at bounding box center [412, 378] width 16 height 9
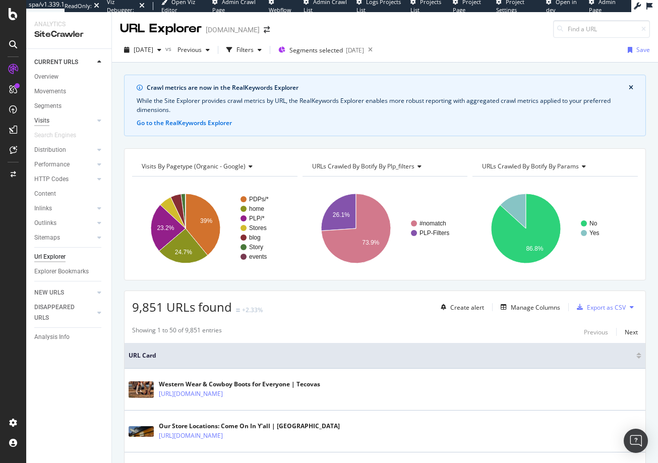
click at [43, 121] on div "Visits" at bounding box center [41, 120] width 15 height 11
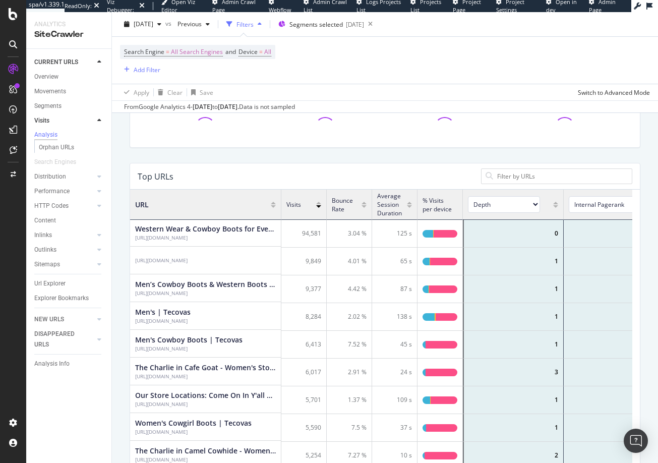
click at [535, 203] on select "Depth Is Indexable Non-Indexable Reason is Non-Self Canonical Tag No. of Words …" at bounding box center [504, 204] width 72 height 17
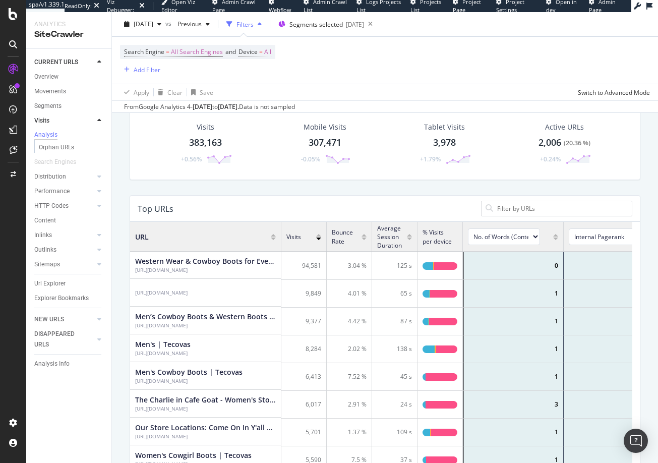
select select "content_quality.nb_words_not_ignored"
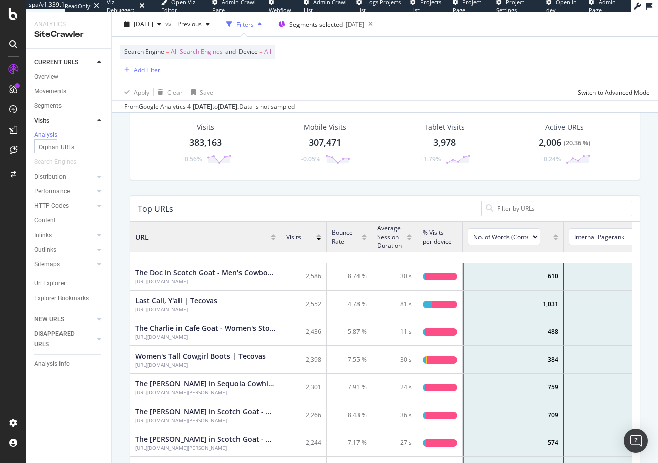
scroll to position [458, 0]
